Goal: Task Accomplishment & Management: Use online tool/utility

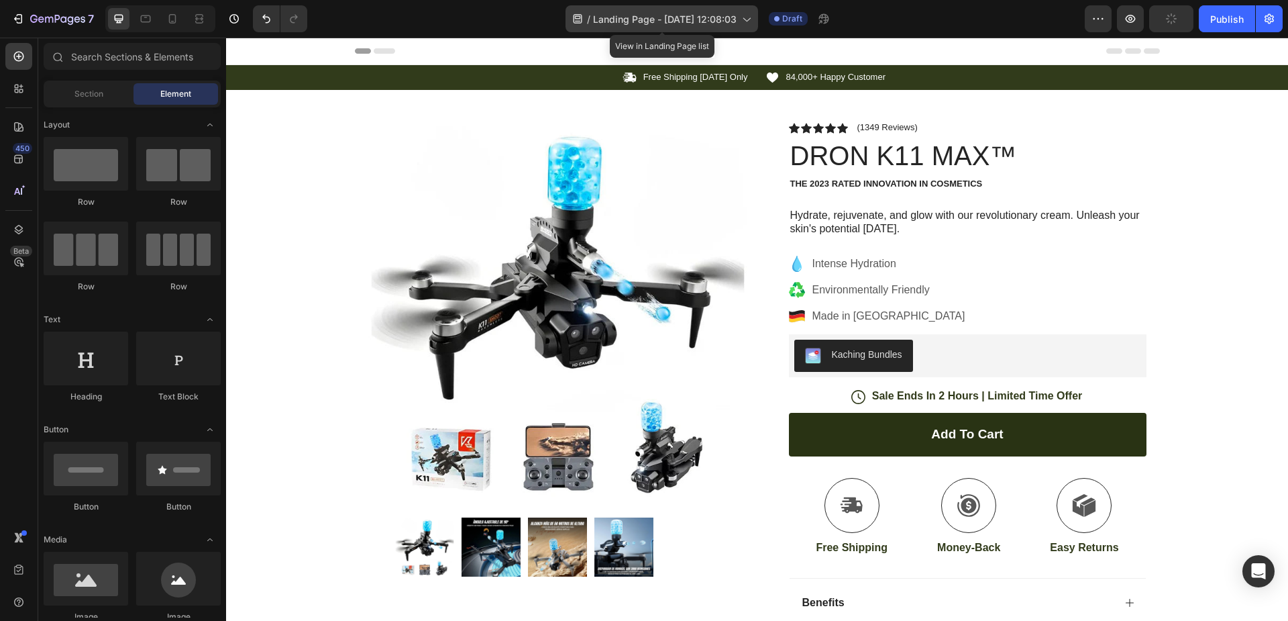
click at [649, 19] on span "Landing Page - [DATE] 12:08:03" at bounding box center [665, 19] width 144 height 14
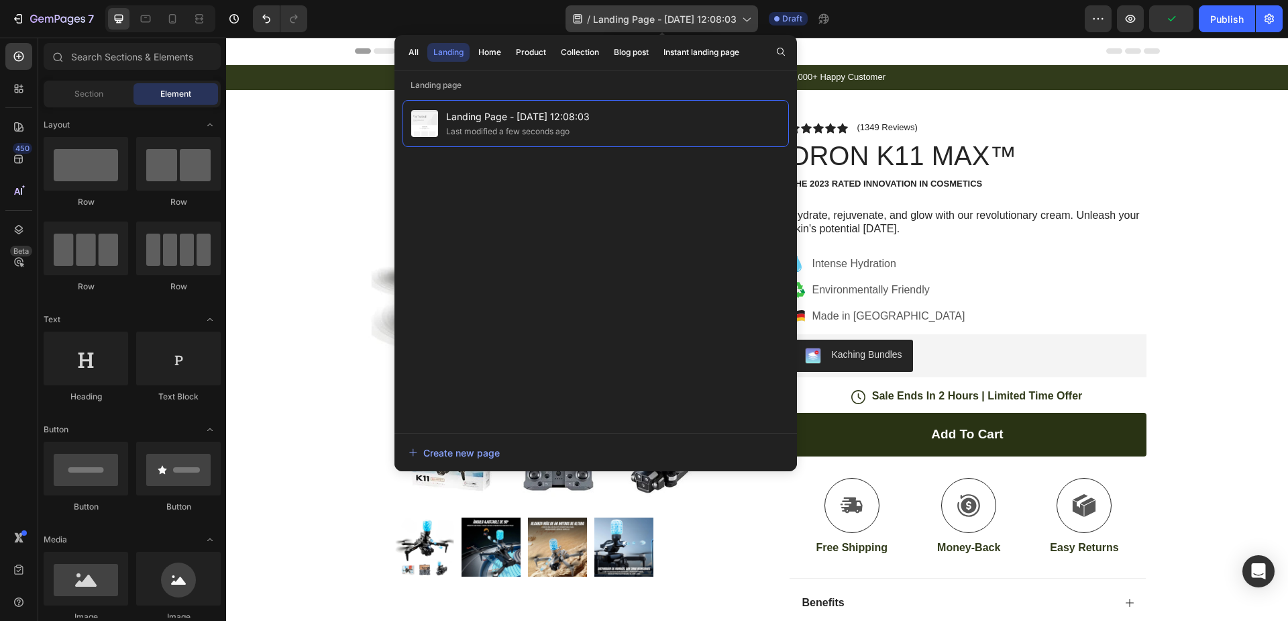
click at [649, 19] on span "Landing Page - [DATE] 12:08:03" at bounding box center [665, 19] width 144 height 14
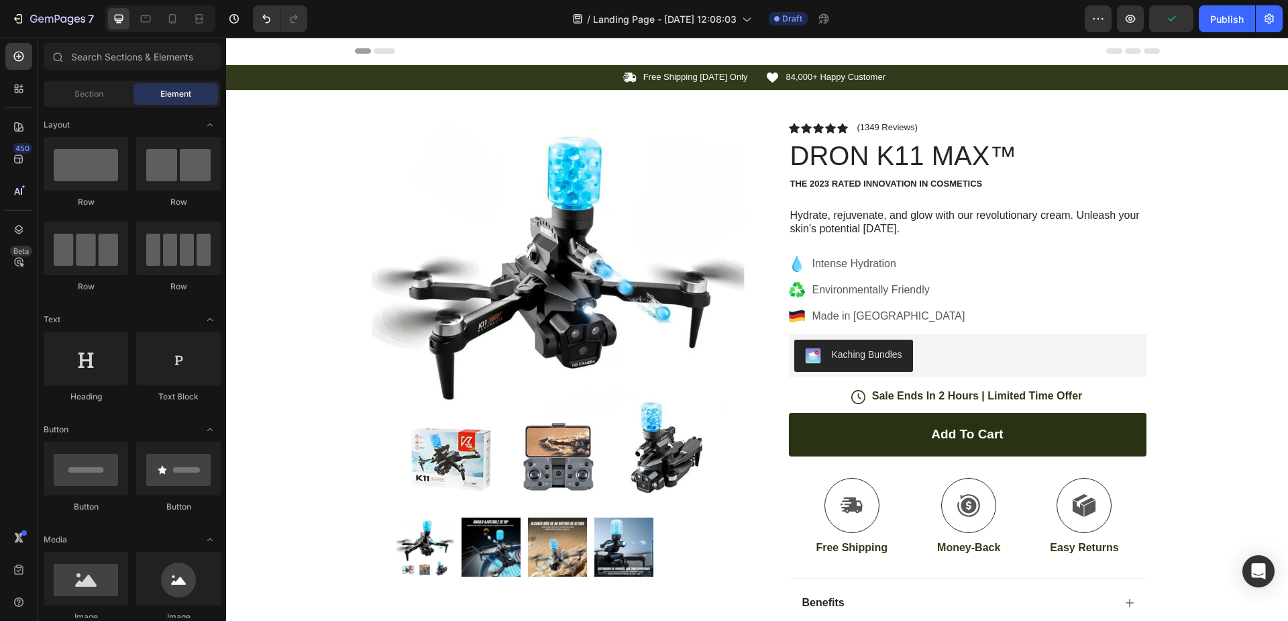
click at [964, 9] on div "/ Landing Page - [DATE] 12:08:03 Draft" at bounding box center [701, 18] width 767 height 27
click at [1103, 14] on icon "button" at bounding box center [1098, 18] width 13 height 13
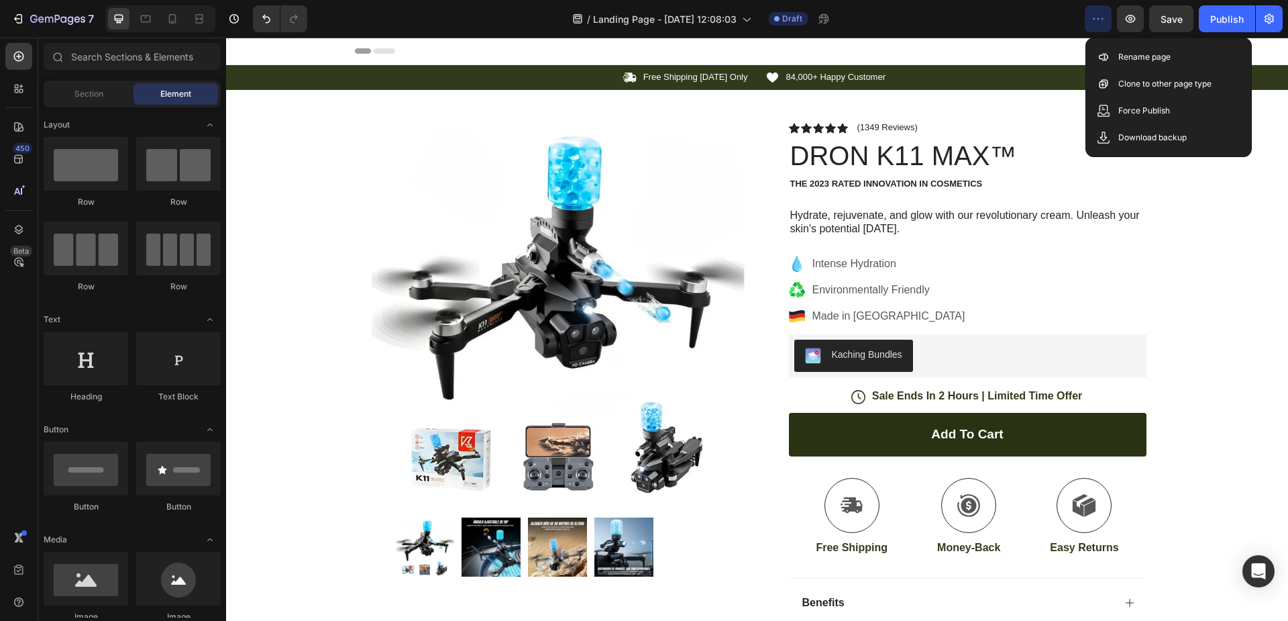
click at [974, 1] on div "7 / Landing Page - [DATE] 12:08:03 Draft Preview Save Publish" at bounding box center [644, 19] width 1288 height 38
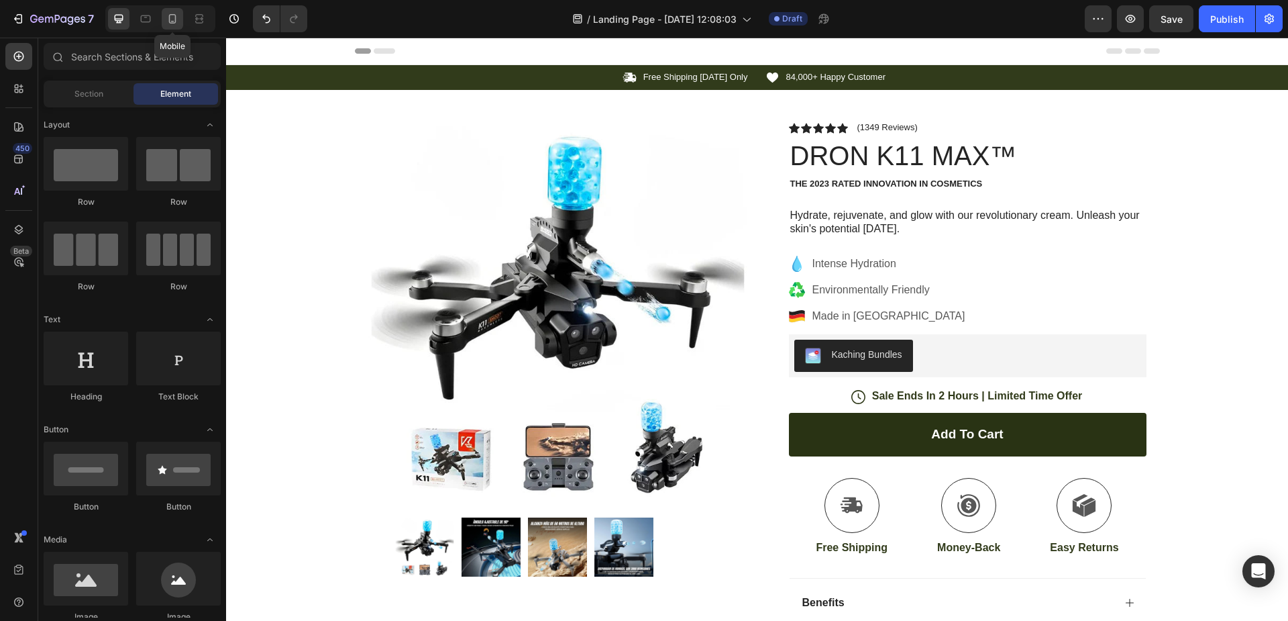
click at [176, 28] on div at bounding box center [172, 18] width 21 height 21
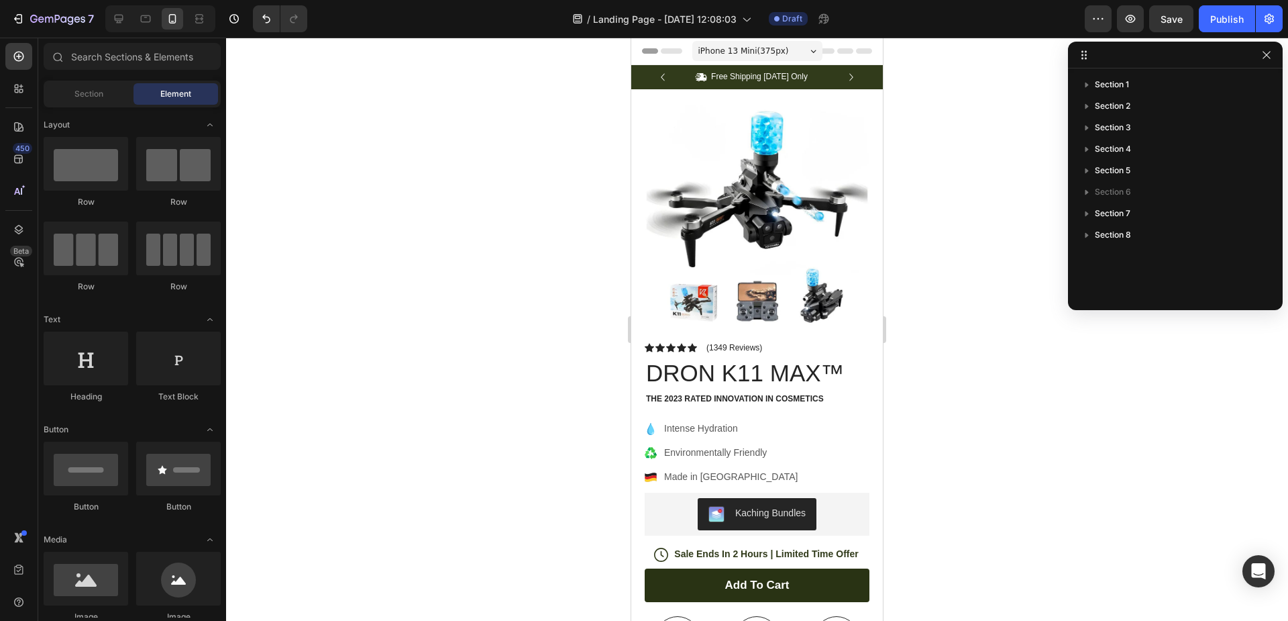
click at [763, 55] on span "iPhone 13 Mini ( 375 px)" at bounding box center [744, 50] width 91 height 13
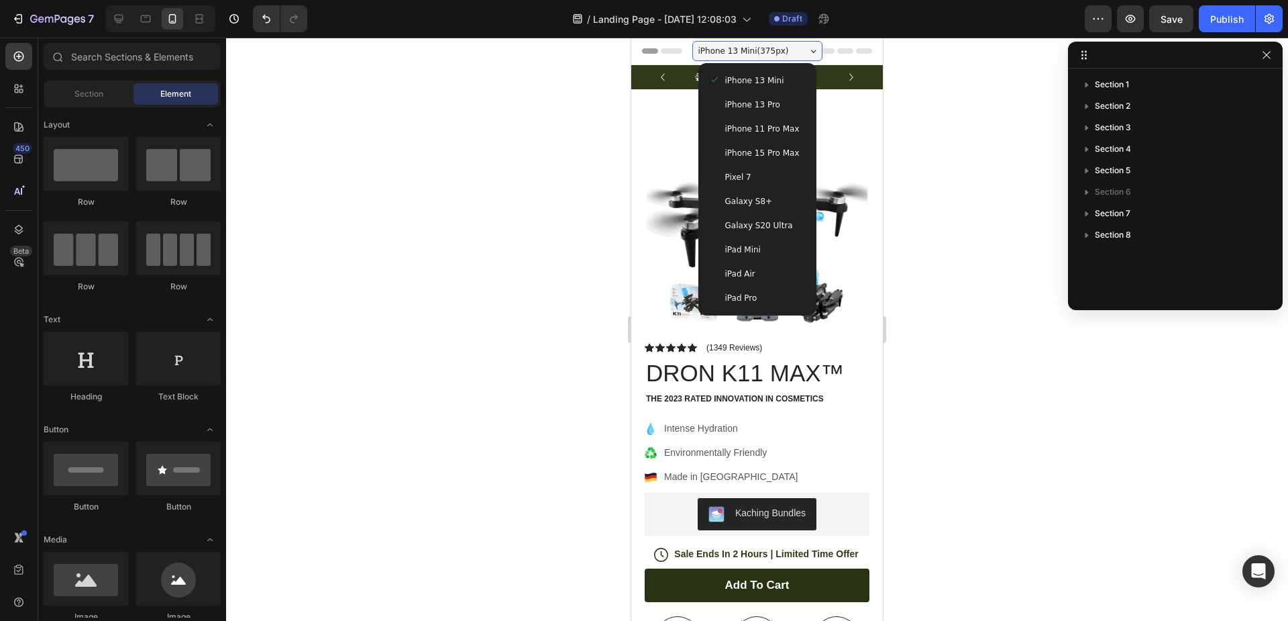
click at [461, 143] on div at bounding box center [757, 329] width 1062 height 583
click at [960, 115] on div at bounding box center [757, 329] width 1062 height 583
click at [980, 149] on div at bounding box center [757, 329] width 1062 height 583
click at [944, 140] on div at bounding box center [757, 329] width 1062 height 583
click at [1265, 52] on icon "button" at bounding box center [1267, 55] width 11 height 11
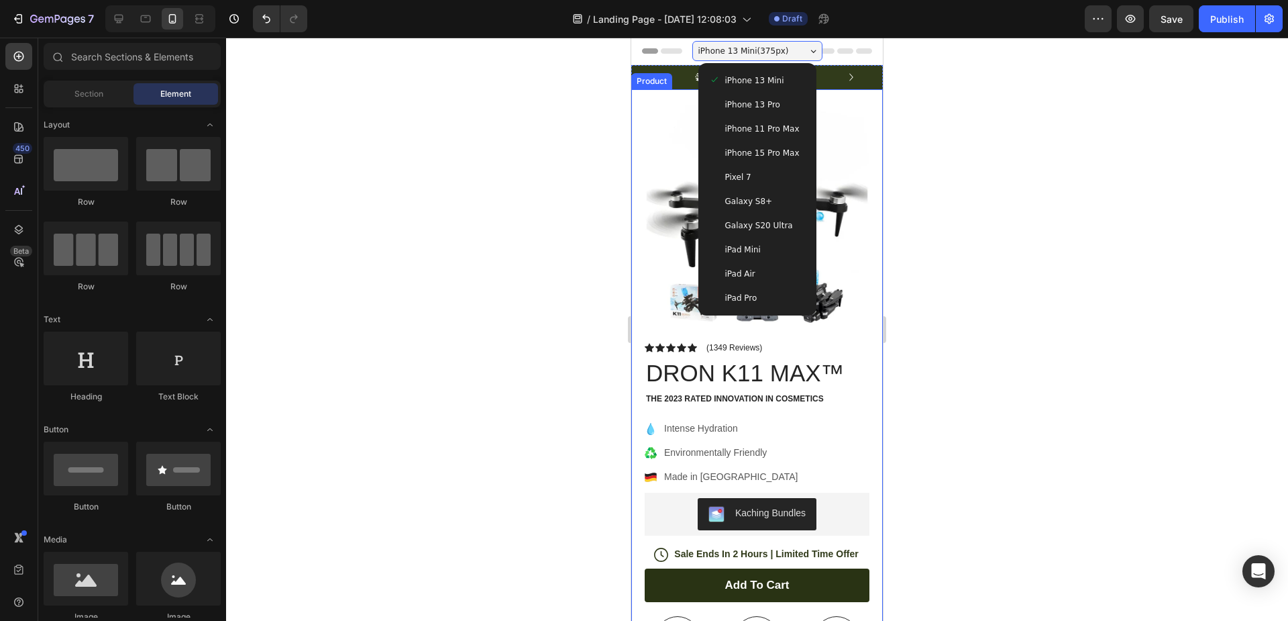
click at [1009, 155] on div at bounding box center [757, 329] width 1062 height 583
click at [760, 52] on span "iPhone 13 Mini ( 375 px)" at bounding box center [744, 50] width 91 height 13
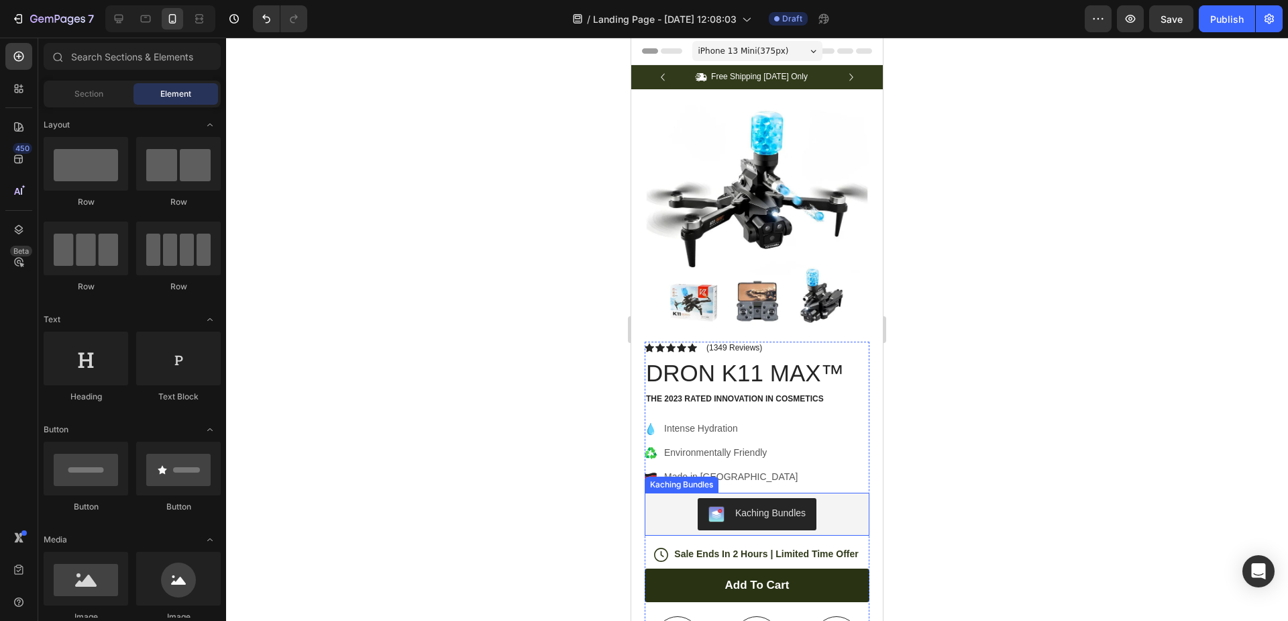
click at [823, 505] on div "Kaching Bundles" at bounding box center [757, 514] width 214 height 32
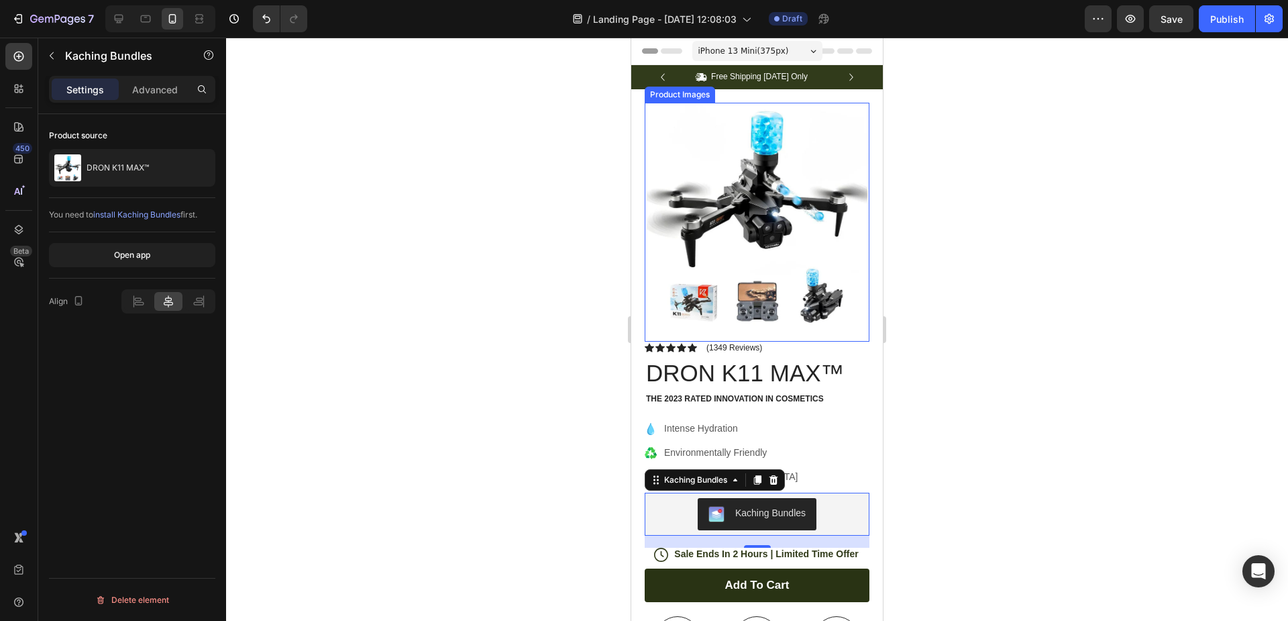
click at [853, 179] on img at bounding box center [757, 215] width 225 height 225
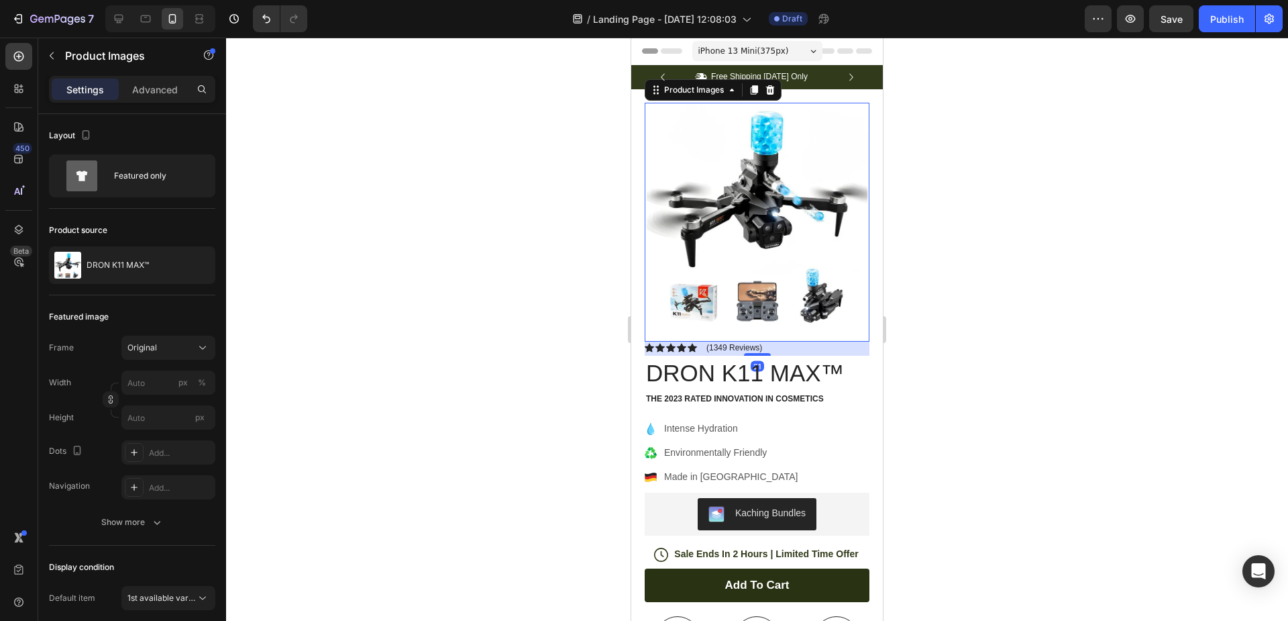
click at [946, 195] on div at bounding box center [757, 329] width 1062 height 583
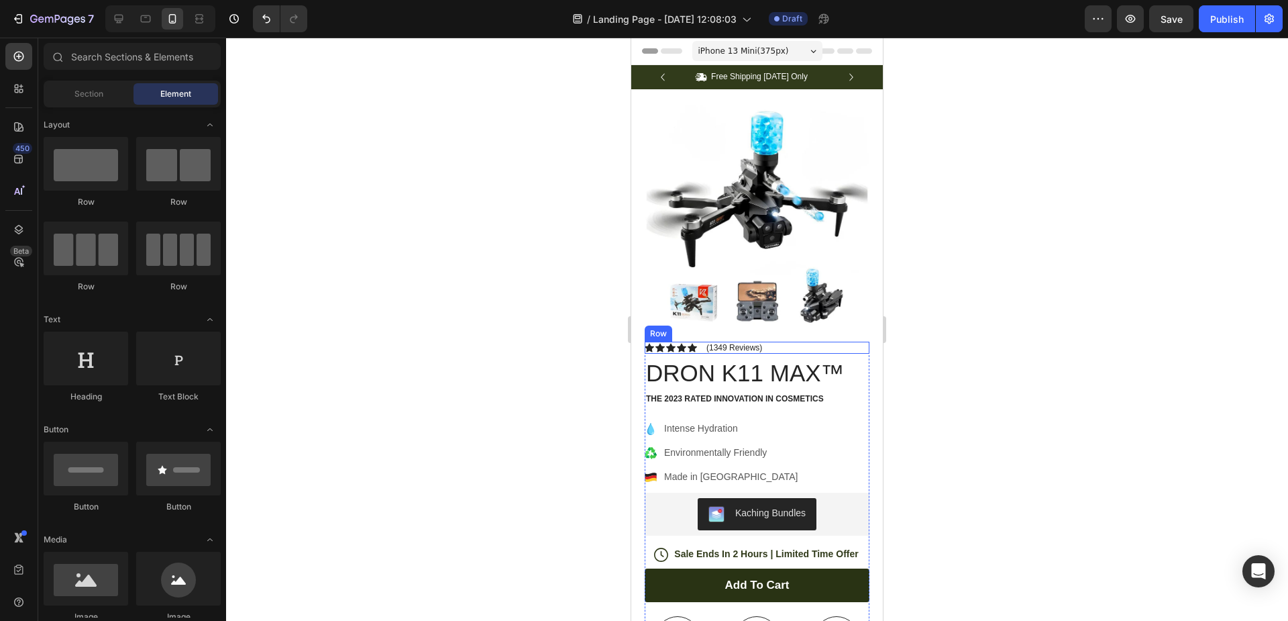
click at [766, 342] on div "Icon Icon Icon Icon Icon Icon List (1349 Reviews) Text Block Row" at bounding box center [757, 348] width 225 height 12
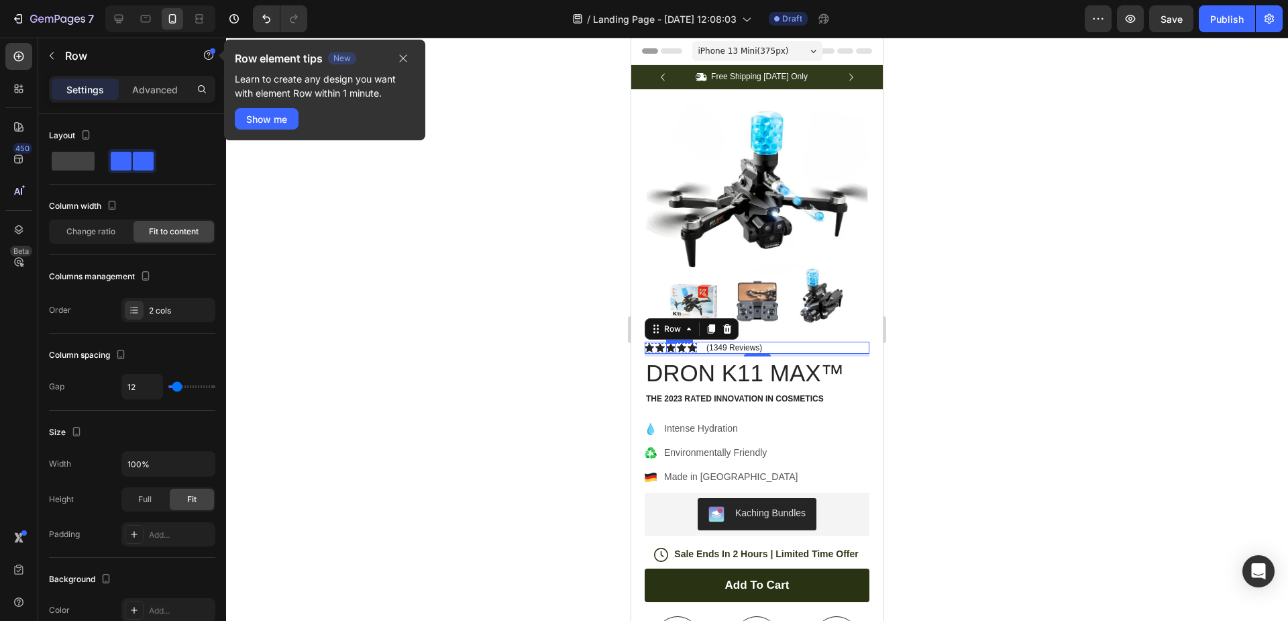
click at [666, 343] on icon at bounding box center [670, 347] width 9 height 9
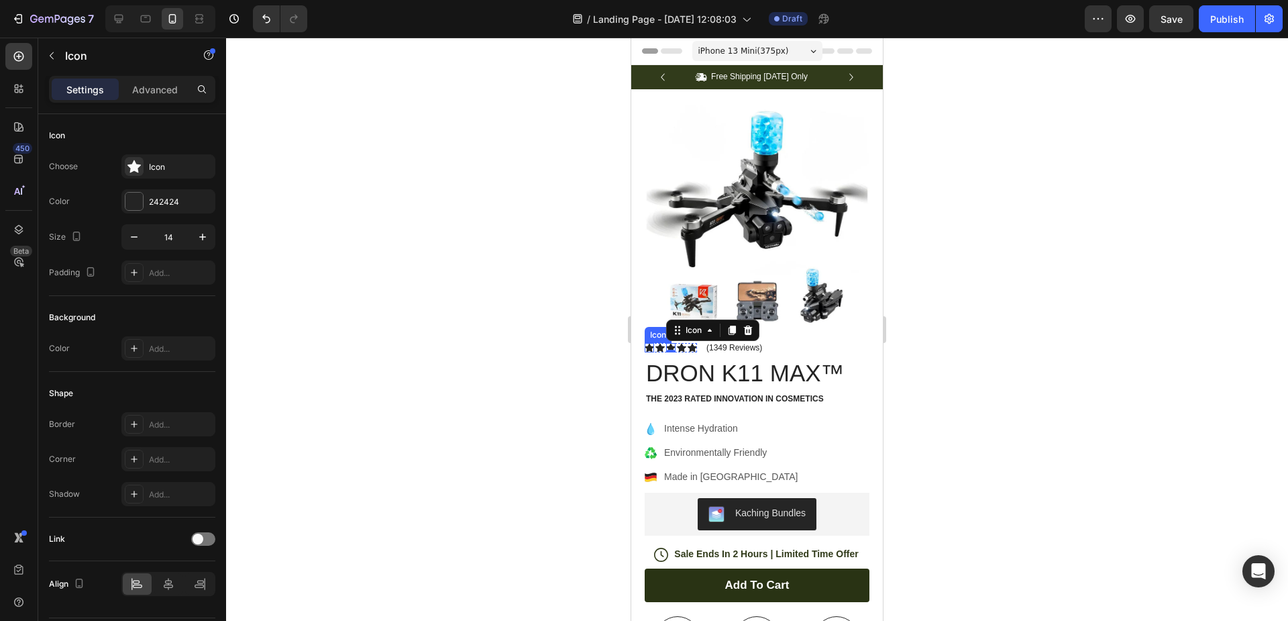
click at [646, 343] on icon at bounding box center [649, 347] width 9 height 9
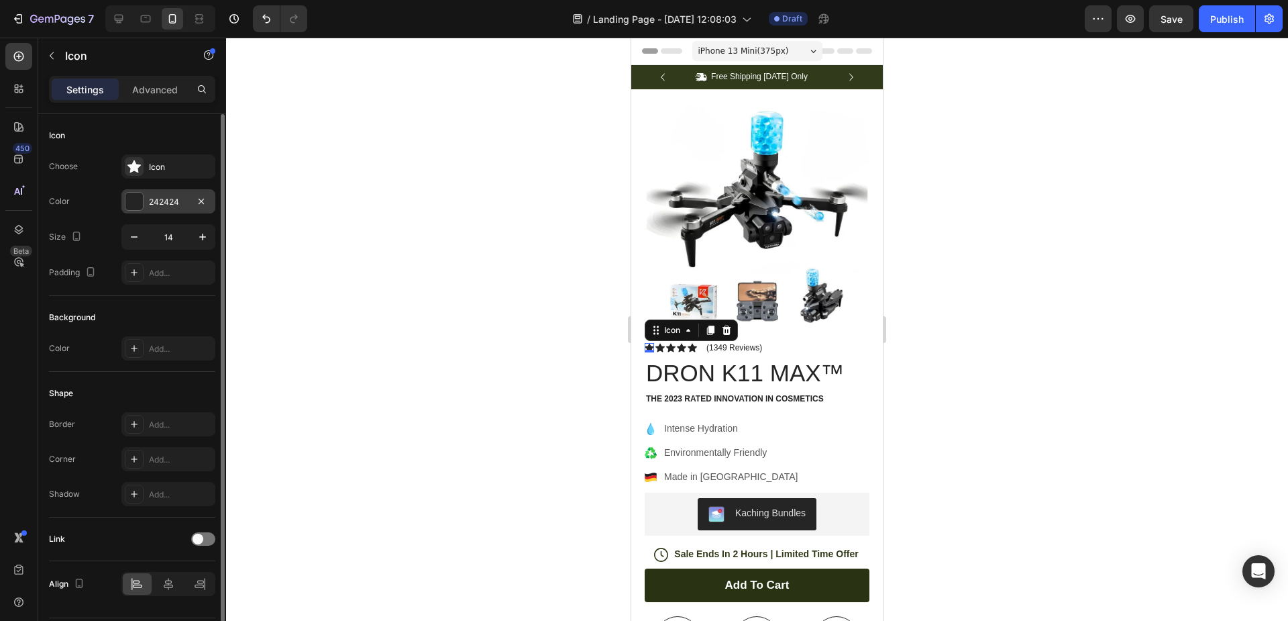
click at [129, 197] on div at bounding box center [133, 201] width 17 height 17
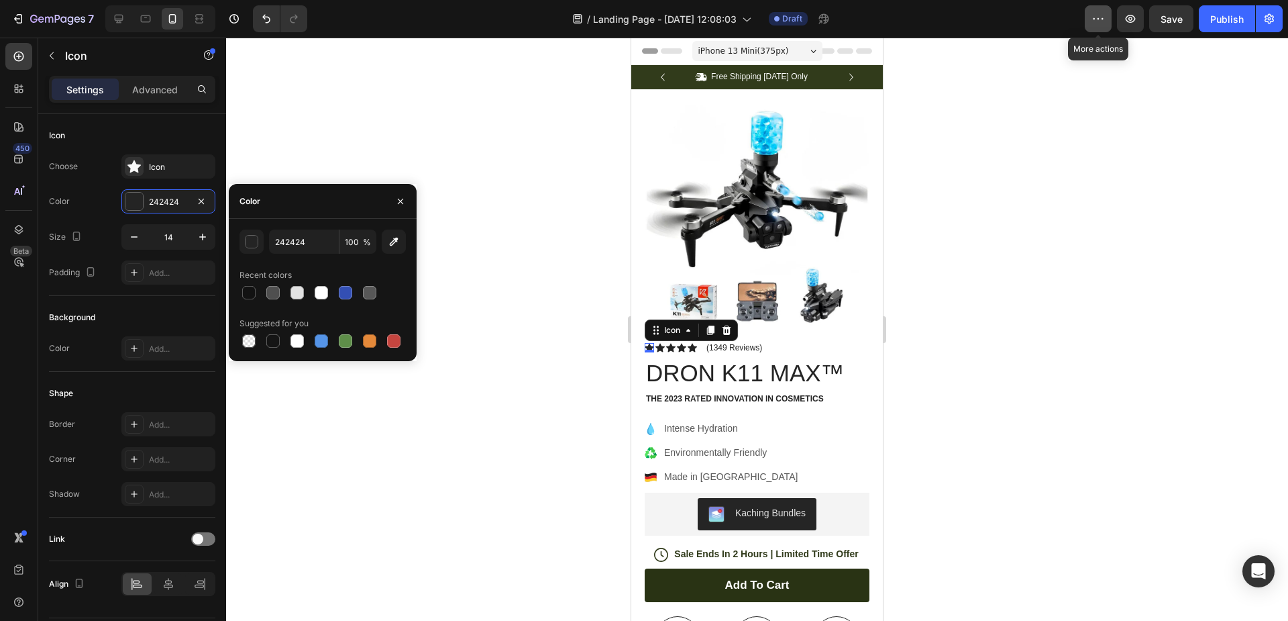
click at [1097, 15] on icon "button" at bounding box center [1098, 18] width 13 height 13
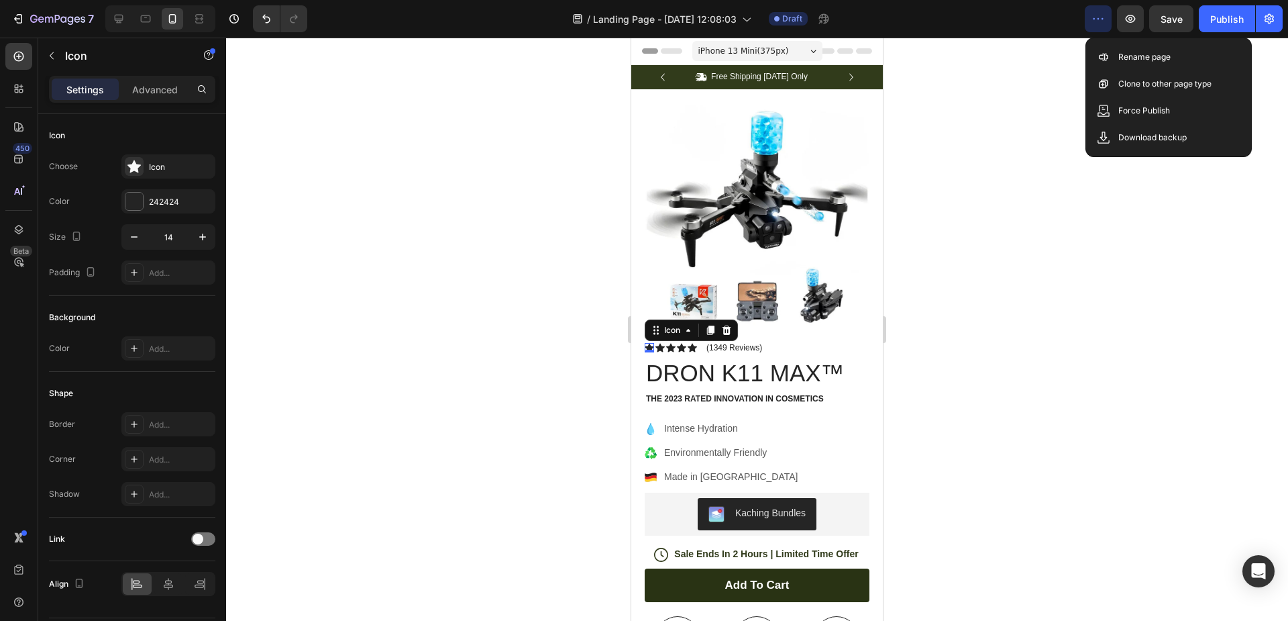
click at [1099, 13] on icon "button" at bounding box center [1098, 18] width 13 height 13
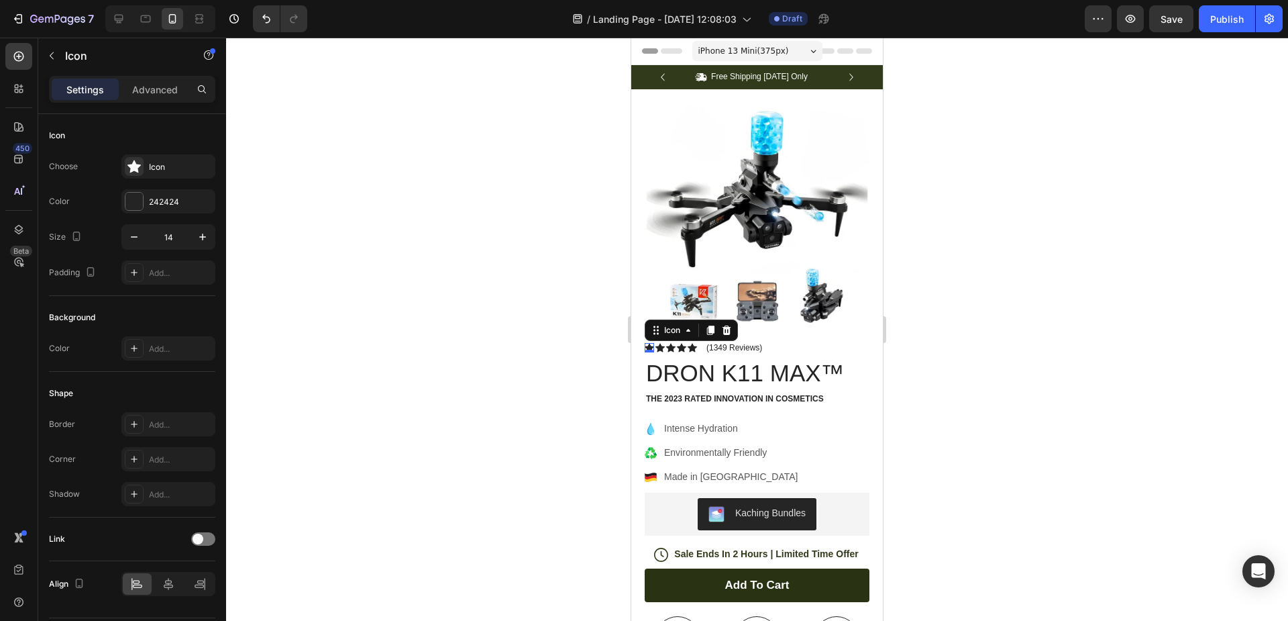
click at [744, 48] on span "iPhone 13 Mini ( 375 px)" at bounding box center [744, 50] width 91 height 13
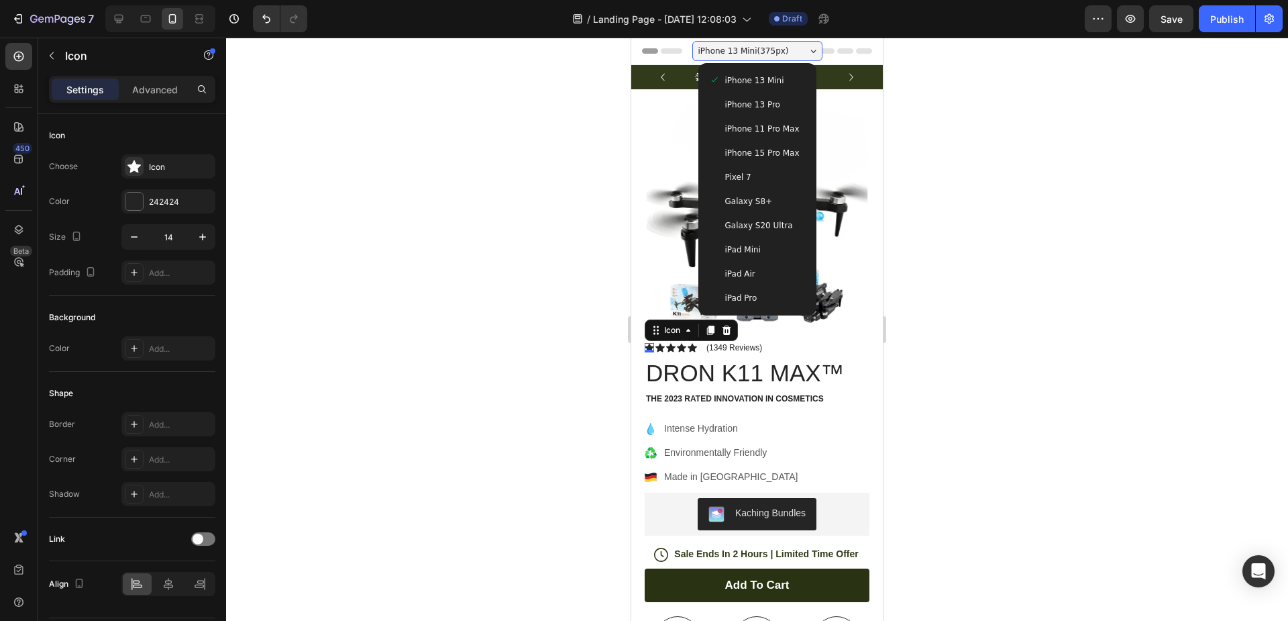
click at [744, 48] on span "iPhone 13 Mini ( 375 px)" at bounding box center [744, 50] width 91 height 13
